Goal: Task Accomplishment & Management: Manage account settings

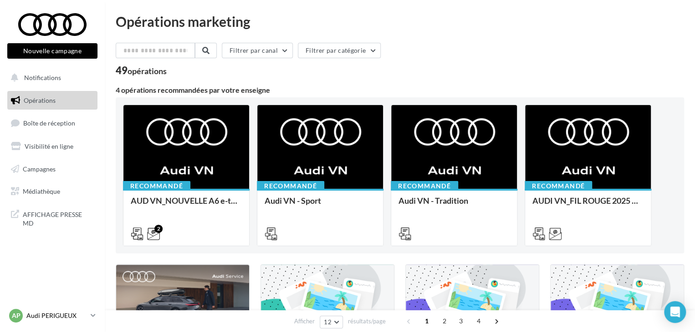
click at [91, 311] on link "AP Audi PERIGUEUX audi-peri-pau" at bounding box center [52, 315] width 90 height 17
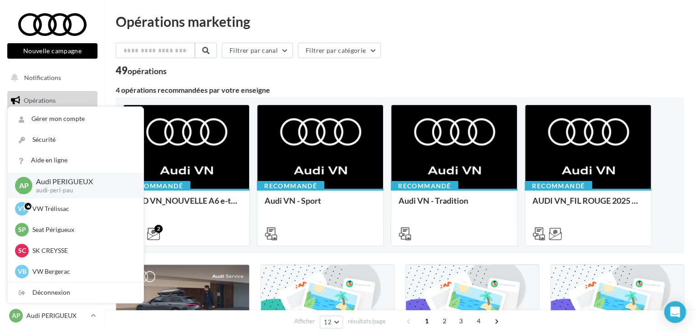
click at [345, 68] on div "49 opérations" at bounding box center [400, 72] width 568 height 12
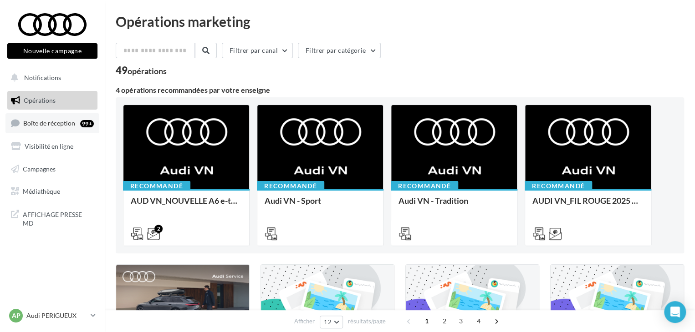
click at [66, 114] on link "Boîte de réception 99+" at bounding box center [52, 123] width 94 height 20
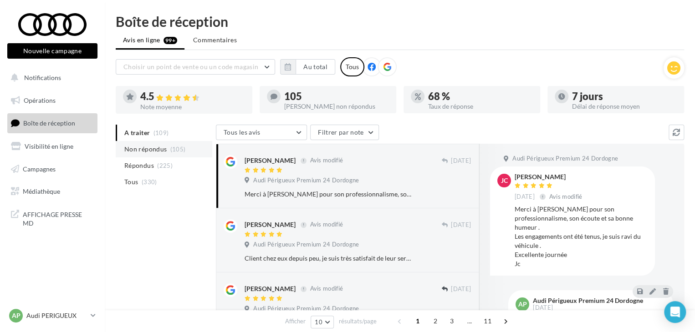
click at [171, 148] on span "(105)" at bounding box center [177, 149] width 15 height 7
